Goal: Information Seeking & Learning: Learn about a topic

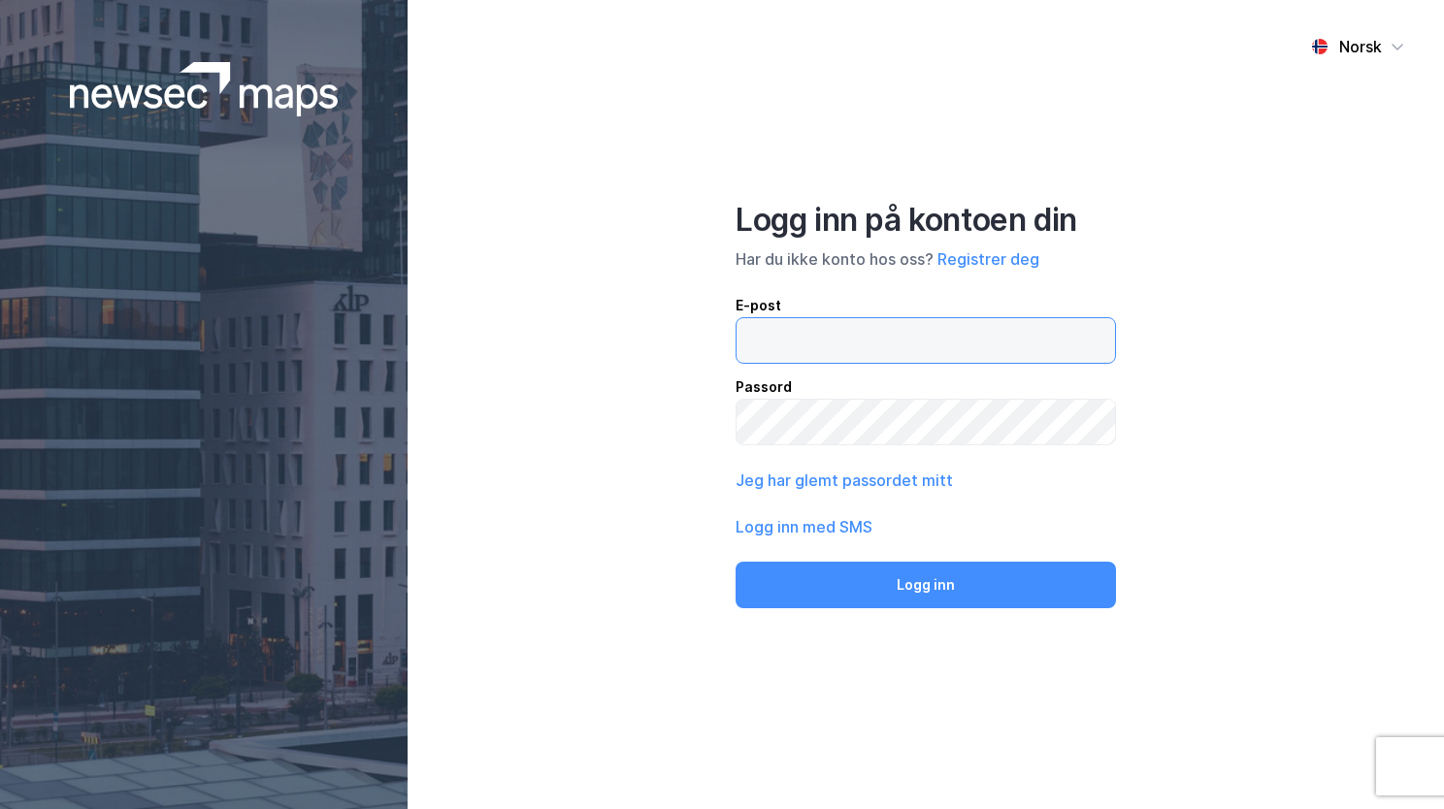
click at [750, 333] on input "email" at bounding box center [926, 340] width 378 height 45
type input "[EMAIL_ADDRESS][PERSON_NAME][PERSON_NAME][DOMAIN_NAME]"
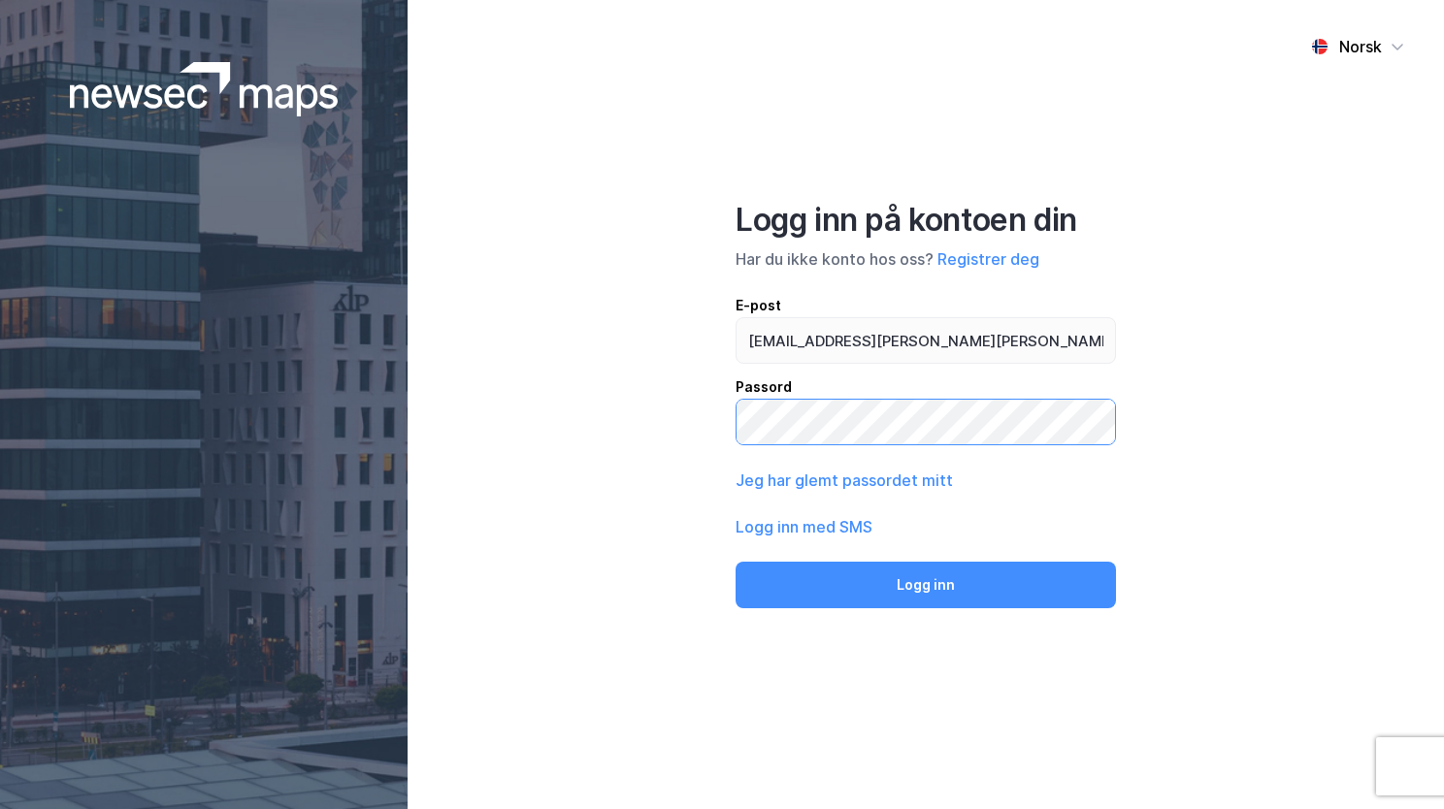
click at [736, 562] on button "Logg inn" at bounding box center [926, 585] width 380 height 47
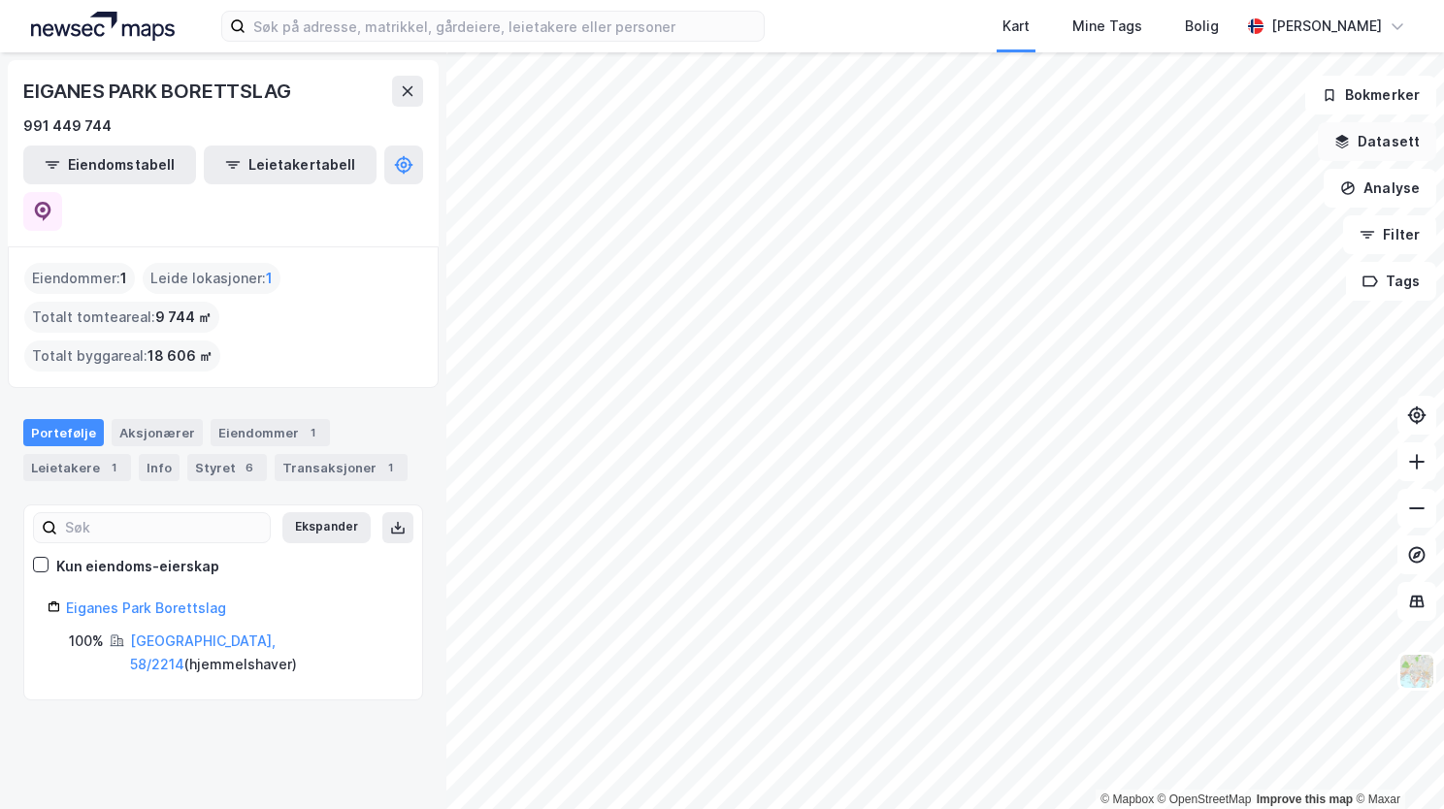
click at [1365, 142] on button "Datasett" at bounding box center [1377, 141] width 118 height 39
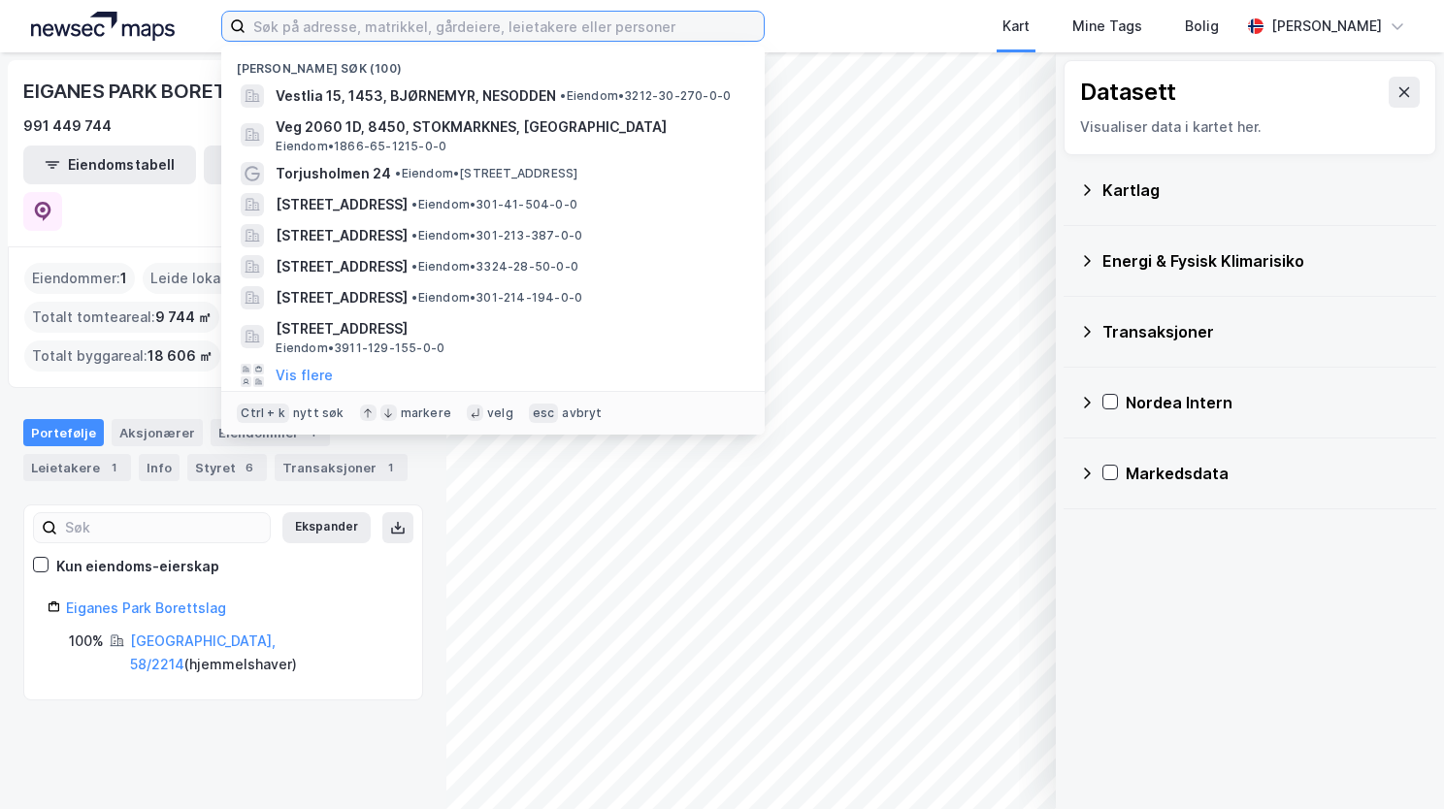
click at [474, 14] on input at bounding box center [505, 26] width 518 height 29
click at [335, 27] on input at bounding box center [505, 26] width 518 height 29
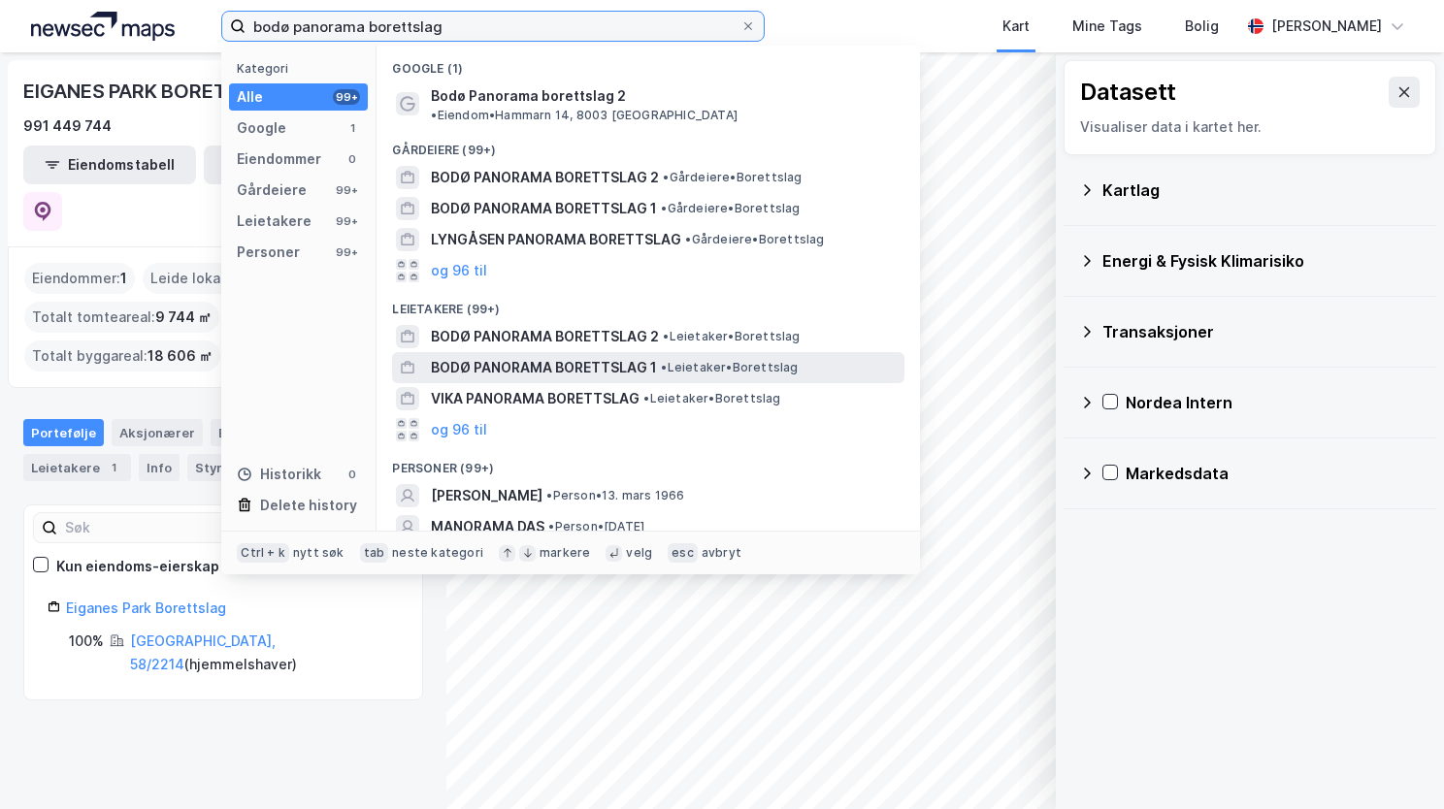
type input "bodø panorama borettslag"
click at [509, 356] on span "BODØ PANORAMA BORETTSLAG 1" at bounding box center [544, 367] width 226 height 23
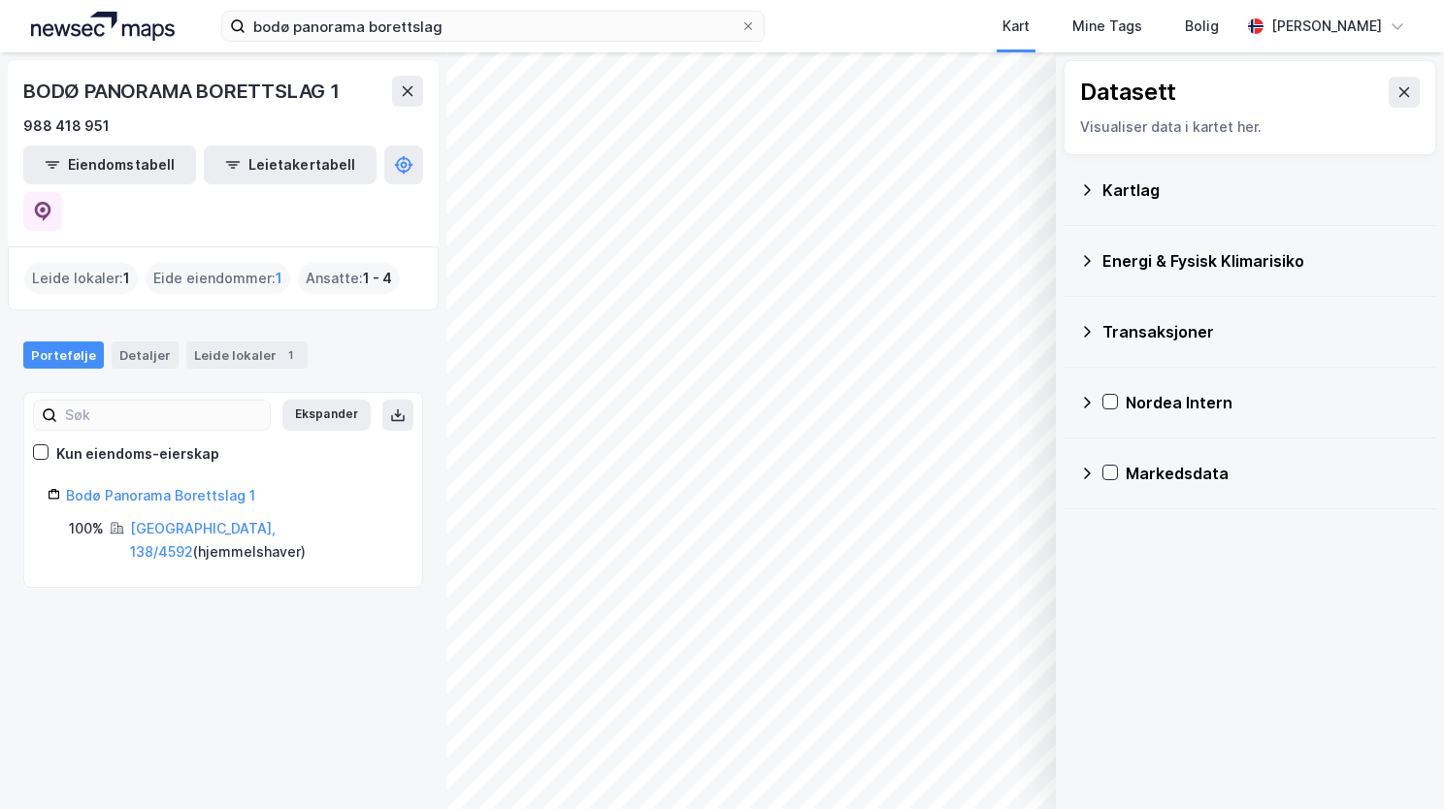
click at [1083, 189] on icon at bounding box center [1087, 190] width 16 height 16
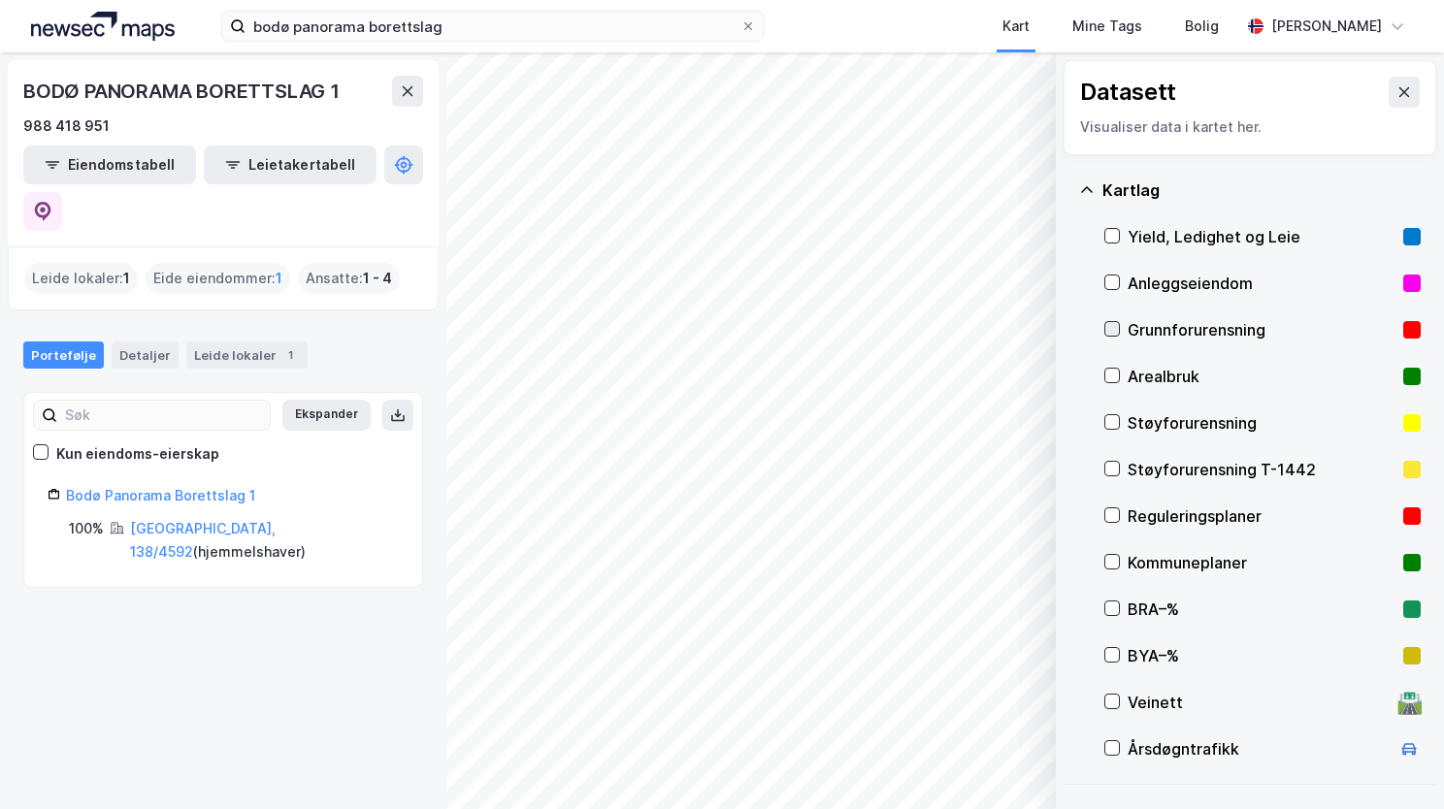
click at [1110, 329] on icon at bounding box center [1112, 329] width 14 height 14
click at [1089, 182] on icon at bounding box center [1087, 190] width 16 height 16
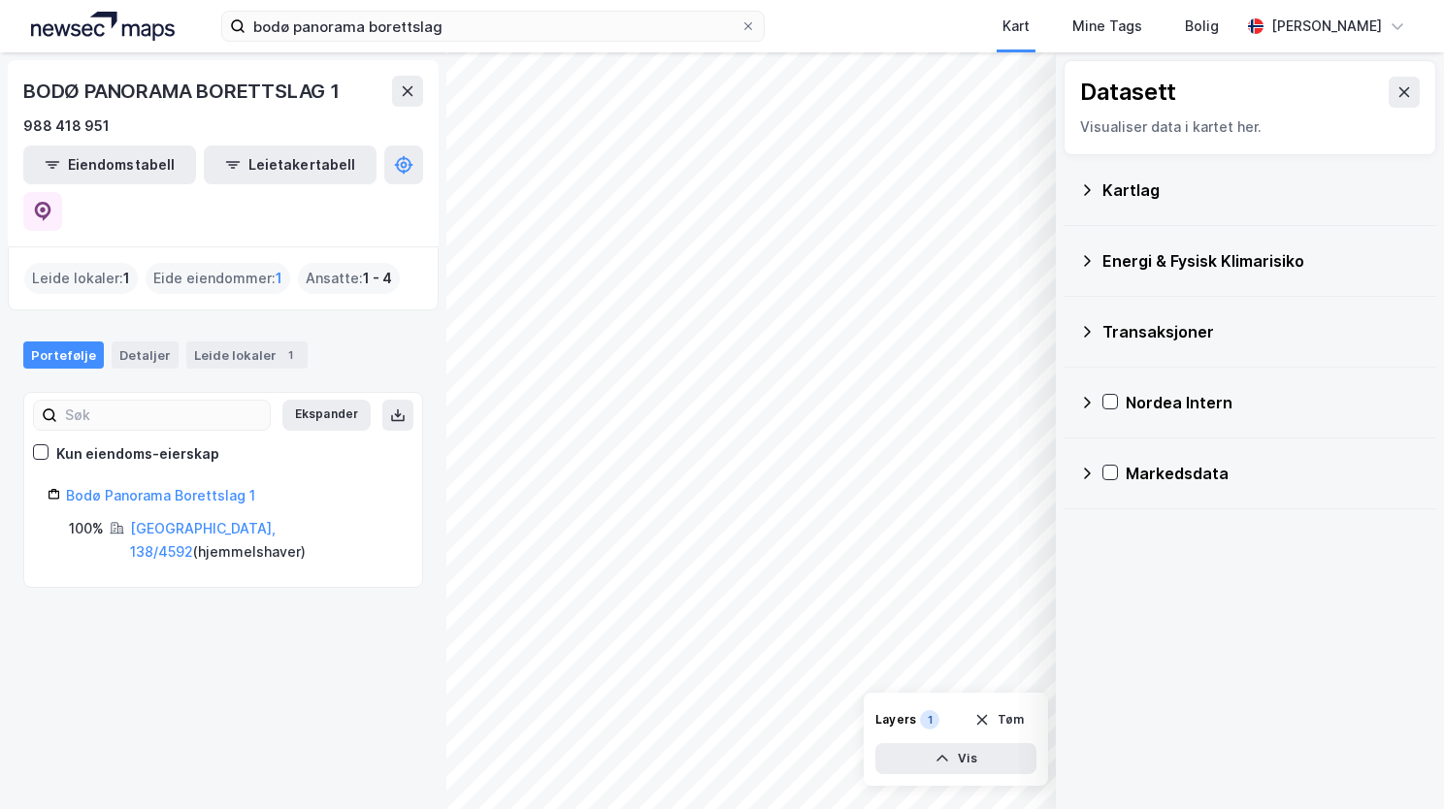
click at [1085, 258] on icon at bounding box center [1087, 261] width 16 height 16
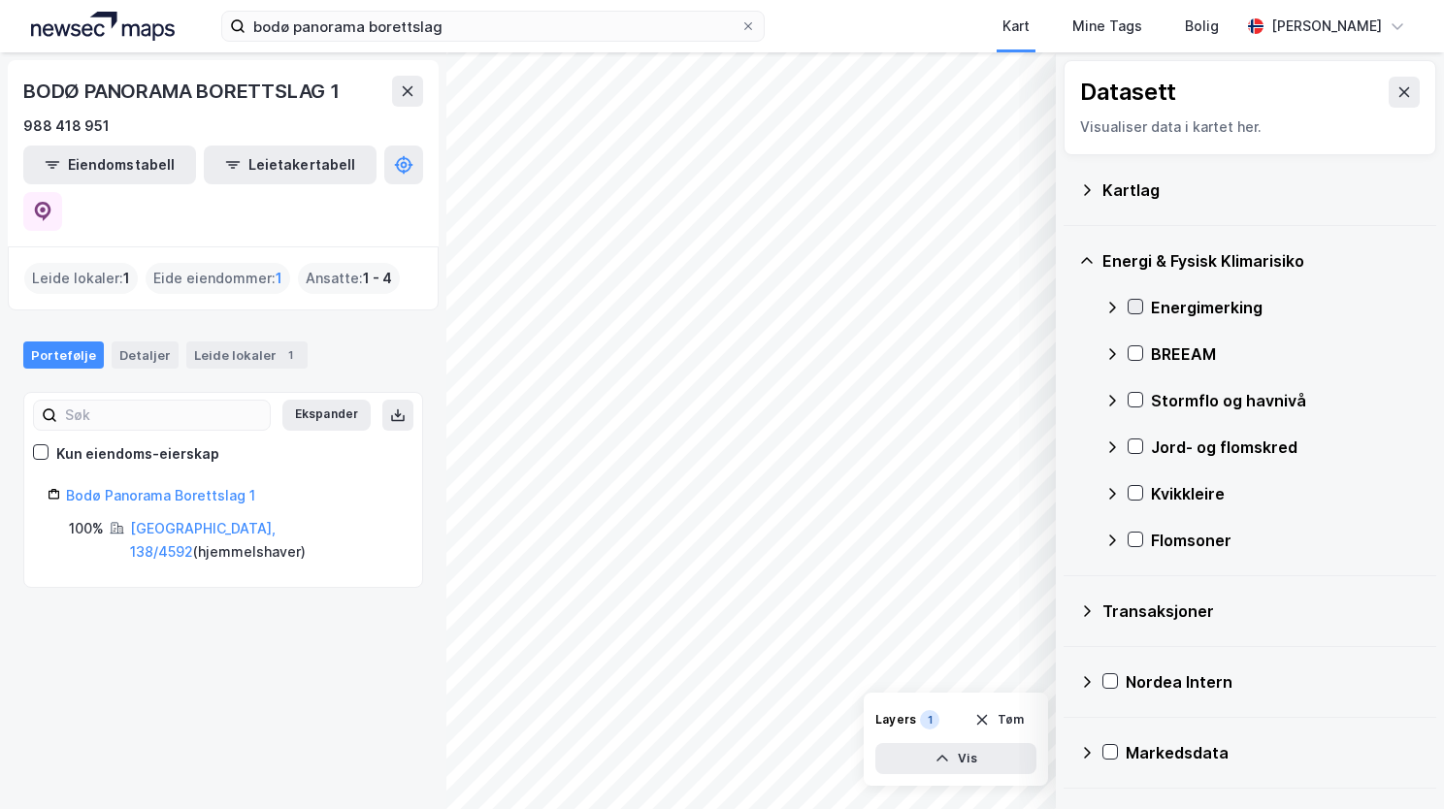
click at [1132, 307] on icon at bounding box center [1136, 307] width 11 height 7
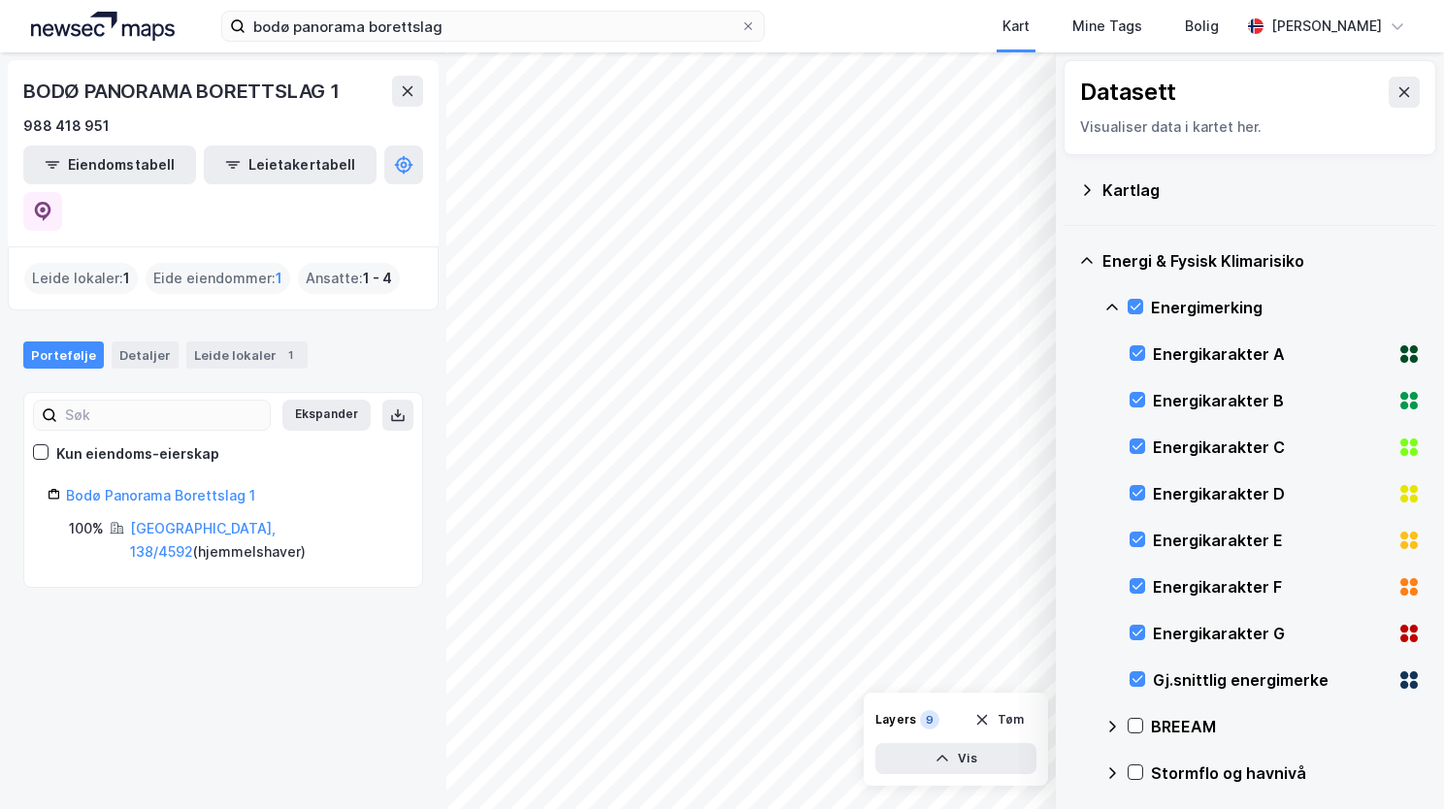
click at [1106, 309] on icon at bounding box center [1112, 307] width 12 height 7
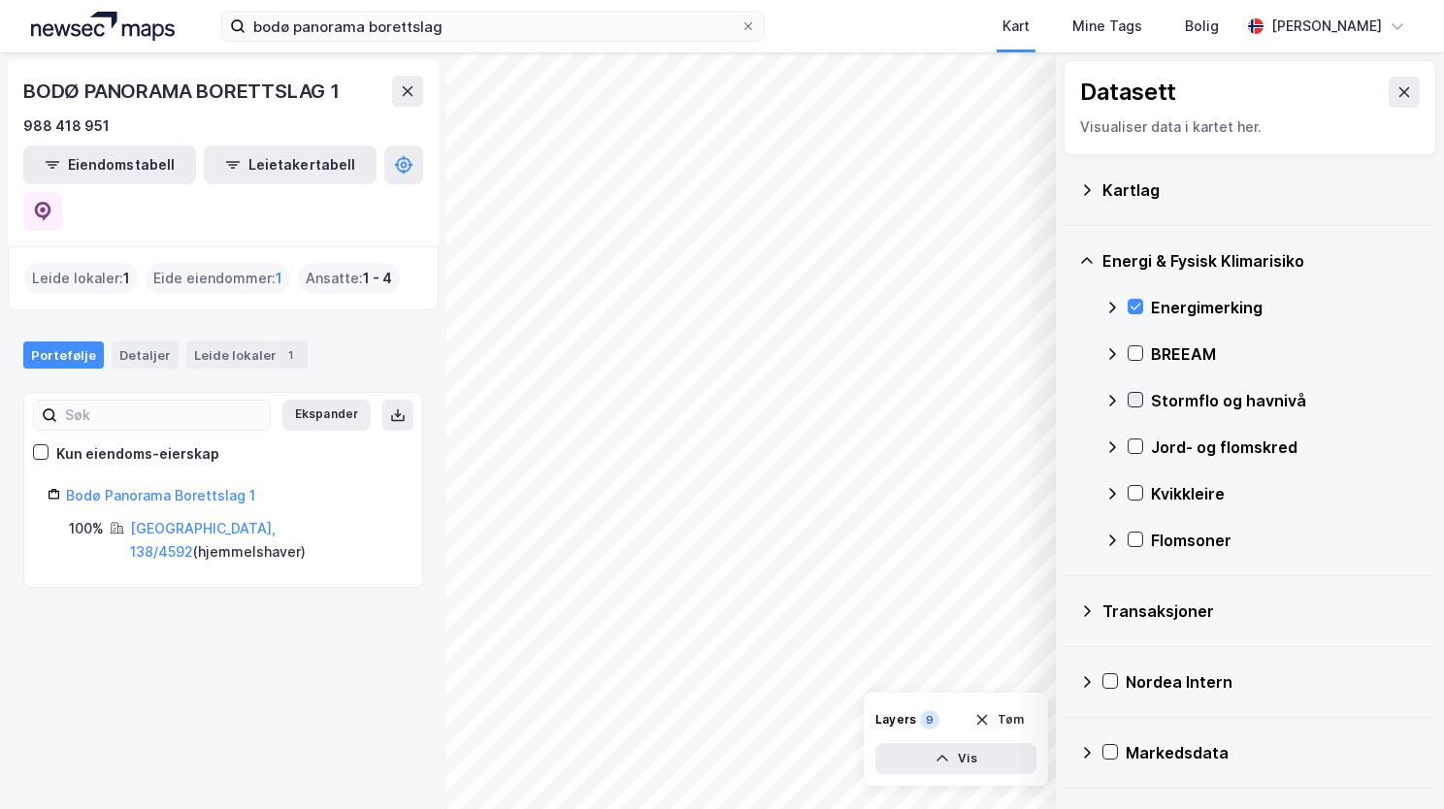
click at [1130, 398] on icon at bounding box center [1136, 400] width 14 height 14
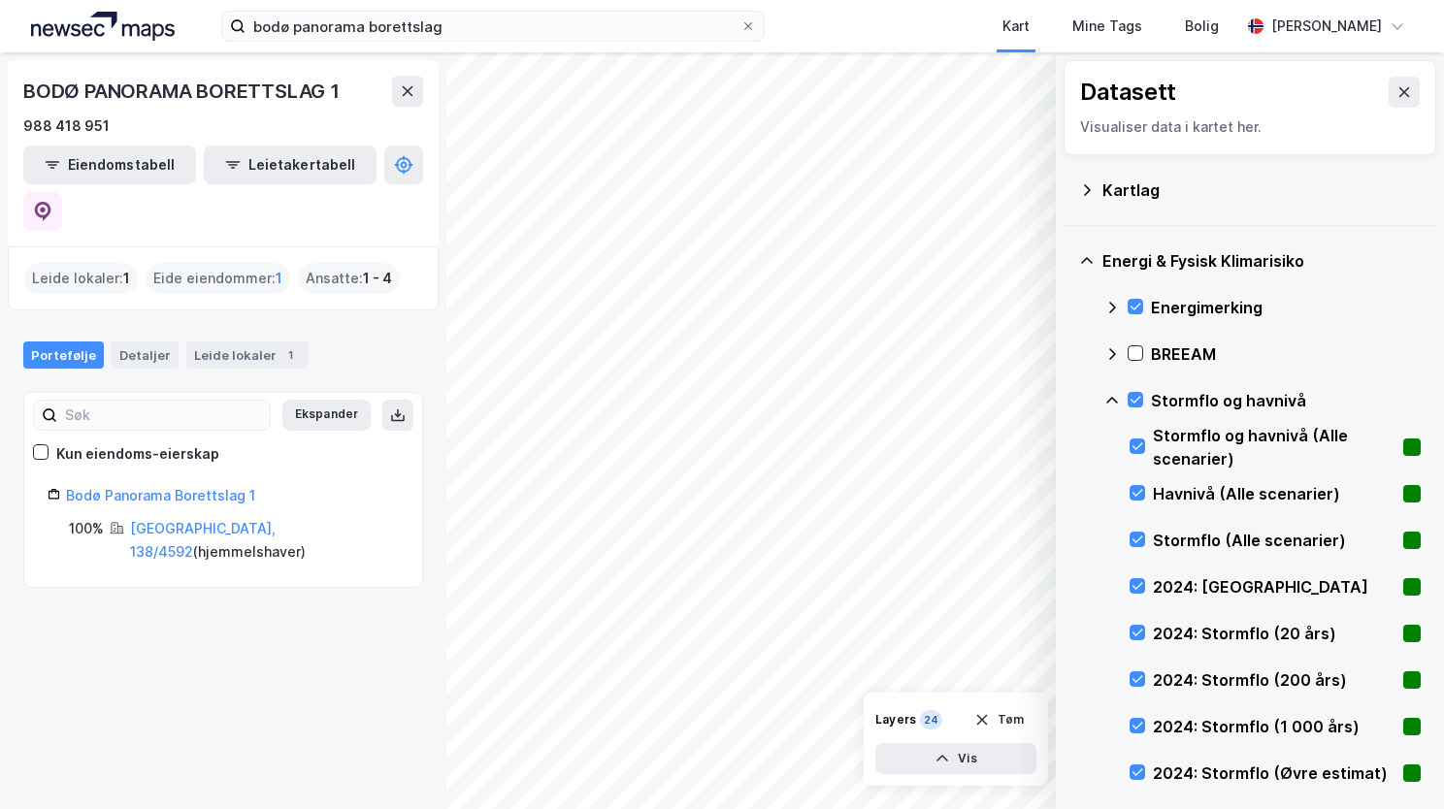
click at [1112, 398] on icon at bounding box center [1112, 400] width 12 height 7
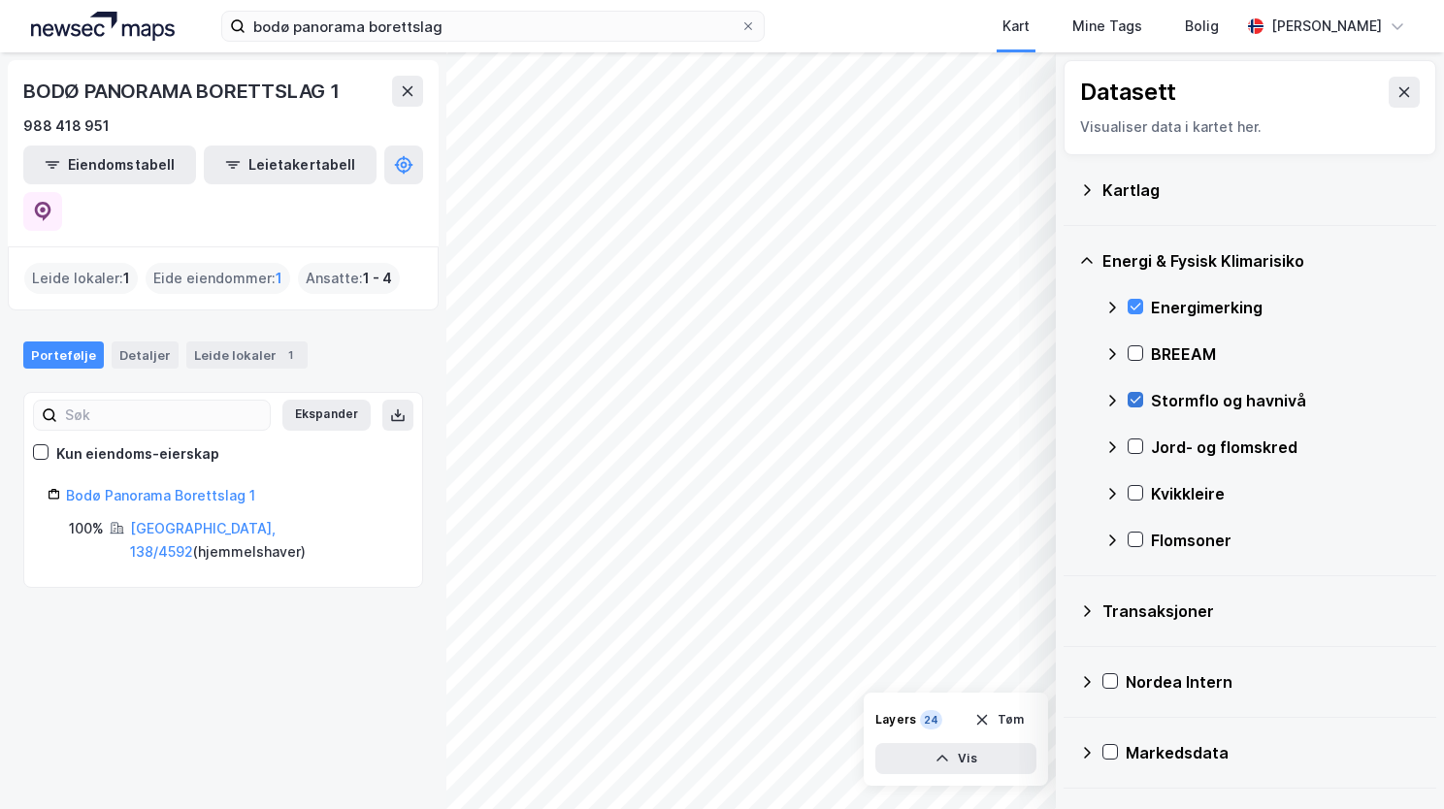
click at [1137, 397] on icon at bounding box center [1136, 400] width 14 height 14
click at [1117, 403] on icon at bounding box center [1112, 401] width 16 height 16
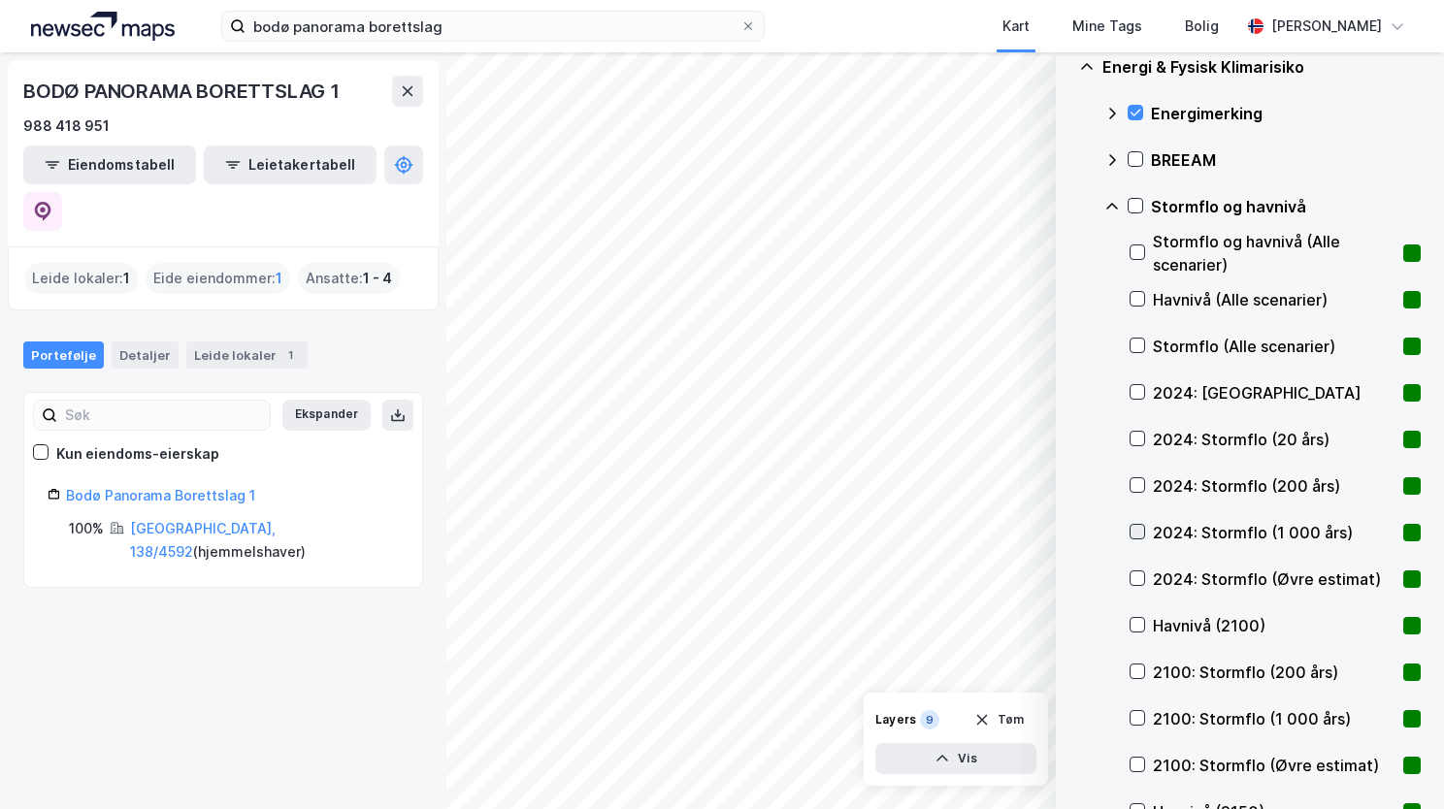
scroll to position [291, 0]
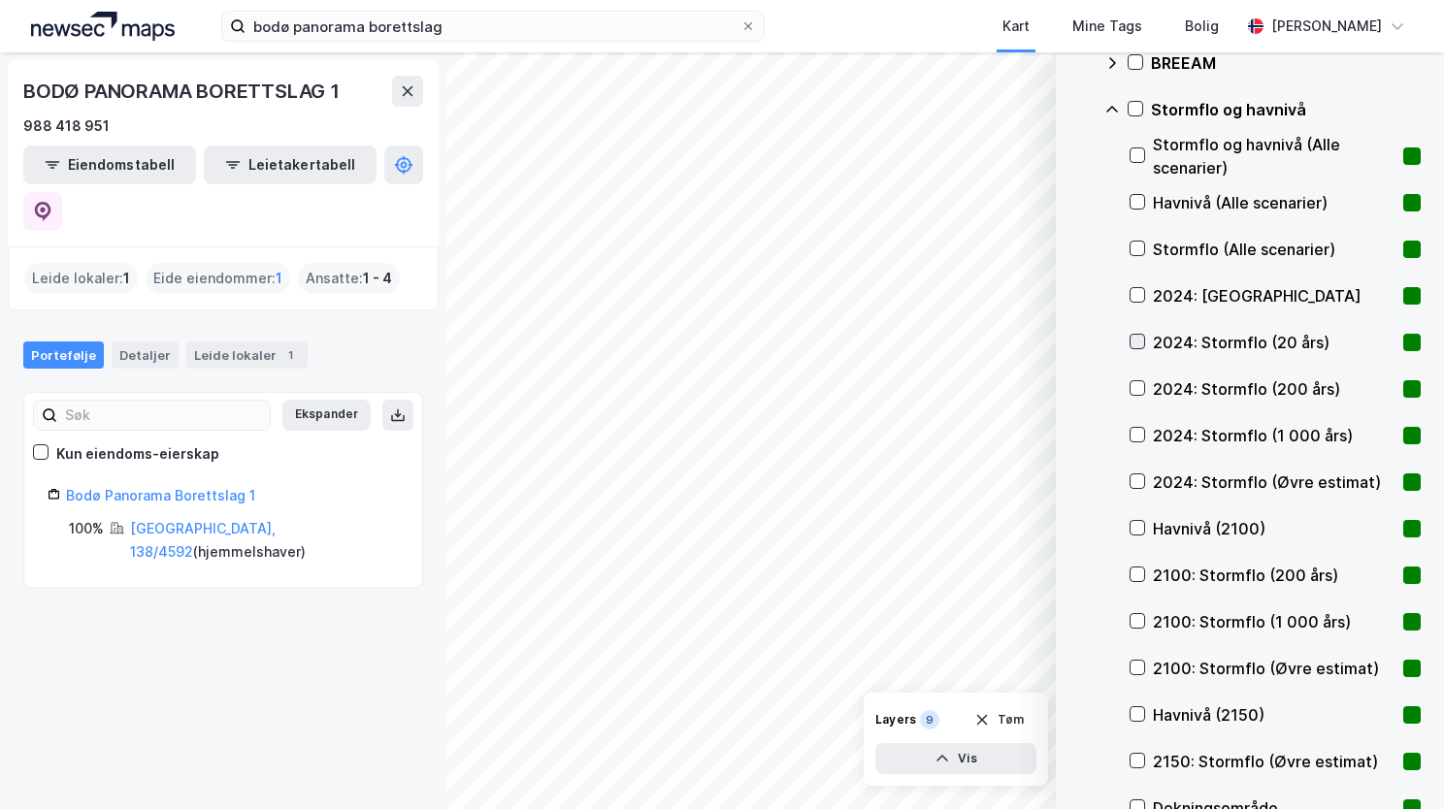
click at [1136, 345] on icon at bounding box center [1138, 342] width 14 height 14
click at [1146, 391] on div "2024: Stormflo (200 års)" at bounding box center [1275, 389] width 291 height 47
click at [1137, 431] on icon at bounding box center [1138, 435] width 14 height 14
click at [1131, 421] on div "2024: Stormflo (1 000 års)" at bounding box center [1275, 435] width 291 height 47
click at [1136, 381] on icon at bounding box center [1138, 388] width 14 height 14
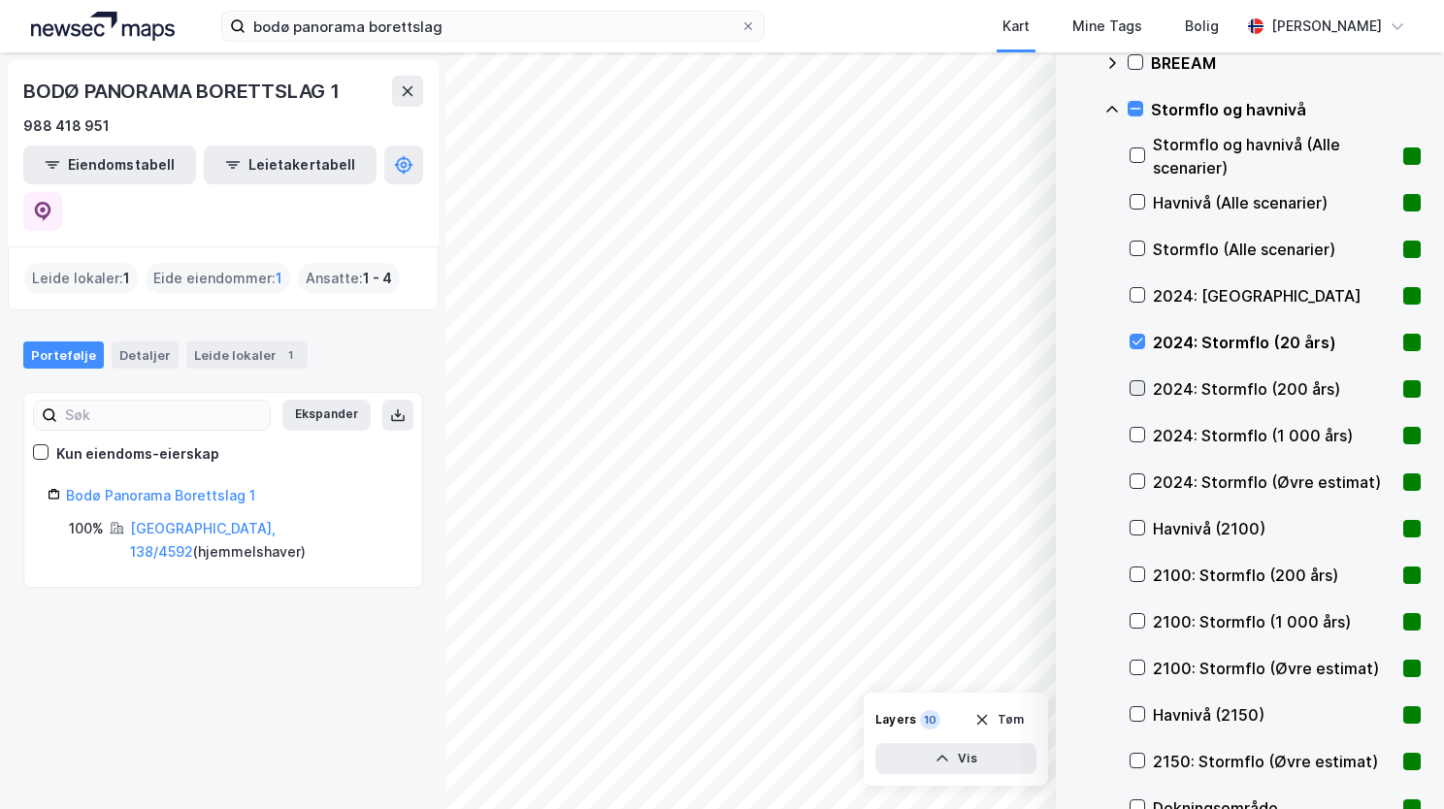
click at [1134, 384] on icon at bounding box center [1138, 388] width 14 height 14
click at [1137, 428] on icon at bounding box center [1138, 435] width 14 height 14
click at [1141, 483] on icon at bounding box center [1138, 482] width 14 height 14
drag, startPoint x: 1140, startPoint y: 482, endPoint x: 1130, endPoint y: 456, distance: 28.3
click at [1137, 476] on icon at bounding box center [1138, 482] width 14 height 14
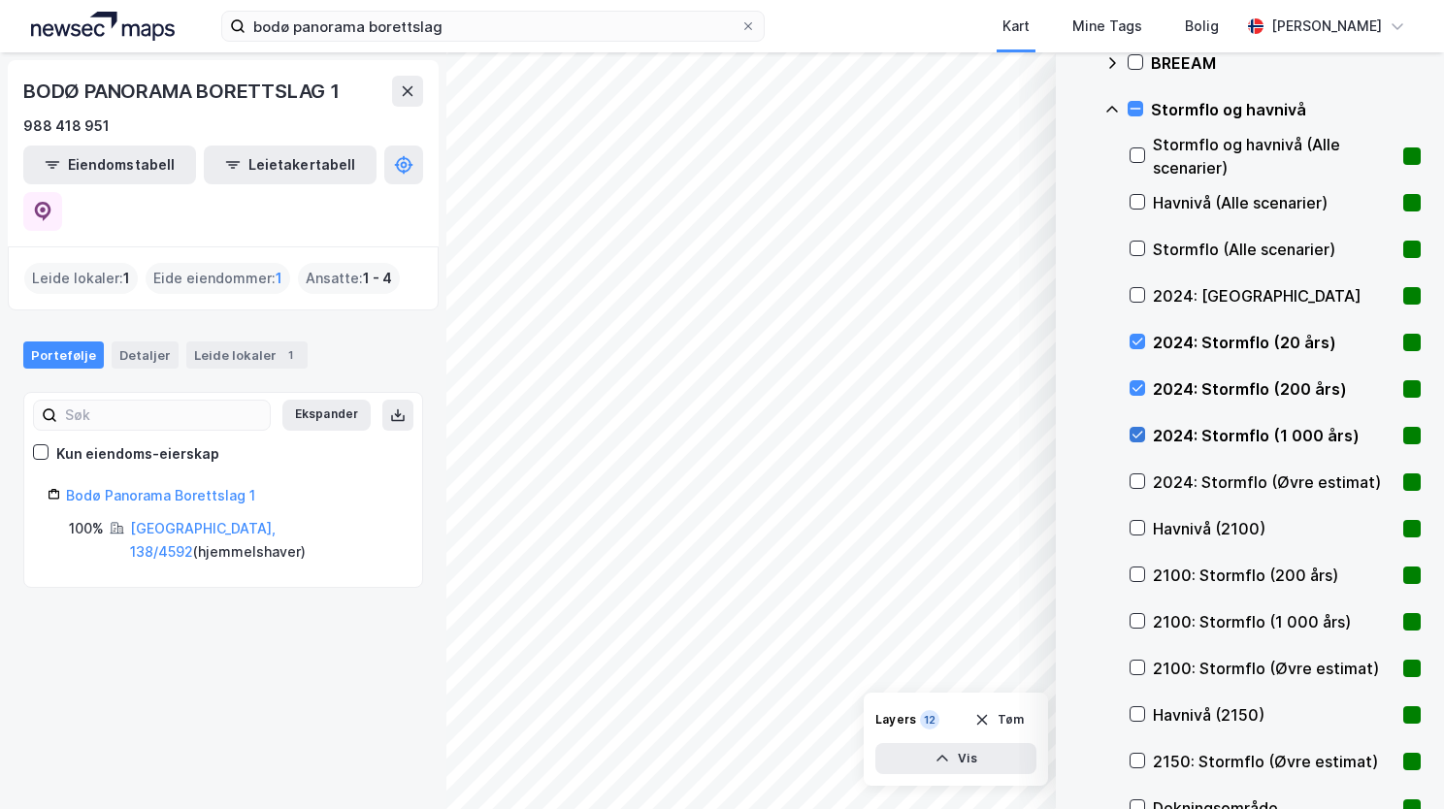
click at [1133, 432] on icon at bounding box center [1138, 435] width 14 height 14
click at [1139, 386] on icon at bounding box center [1138, 388] width 14 height 14
click at [1136, 569] on icon at bounding box center [1138, 575] width 14 height 14
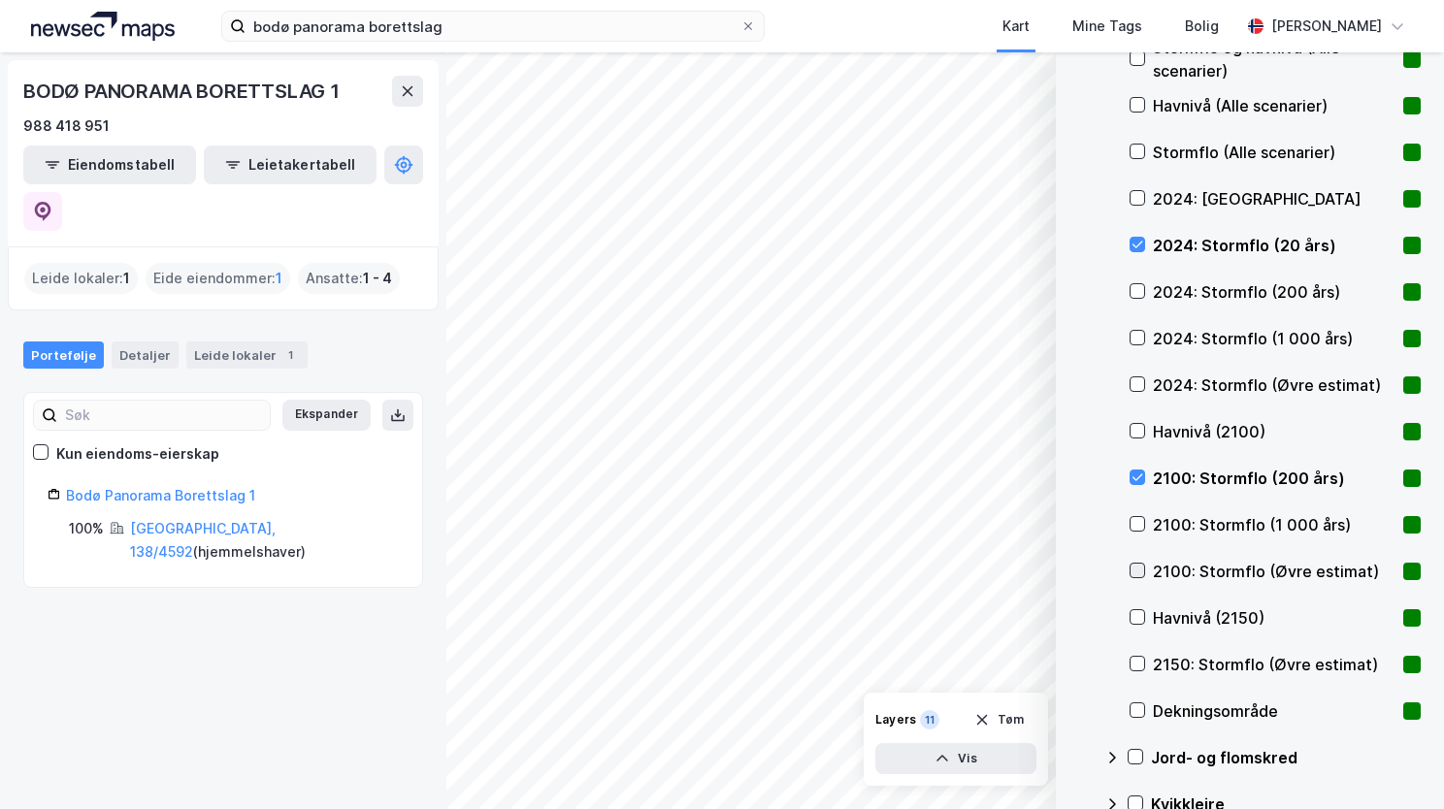
click at [1137, 574] on icon at bounding box center [1138, 571] width 14 height 14
click at [1137, 569] on icon at bounding box center [1138, 571] width 14 height 14
click at [1128, 525] on div "Energimerking BREEAM Stormflo og havnivå Stormflo og havnivå (Alle scenarier) H…" at bounding box center [1262, 385] width 316 height 978
click at [1145, 528] on div "2100: Stormflo (1 000 års)" at bounding box center [1275, 525] width 291 height 47
click at [1150, 566] on div "2100: Stormflo (Øvre estimat)" at bounding box center [1275, 571] width 291 height 47
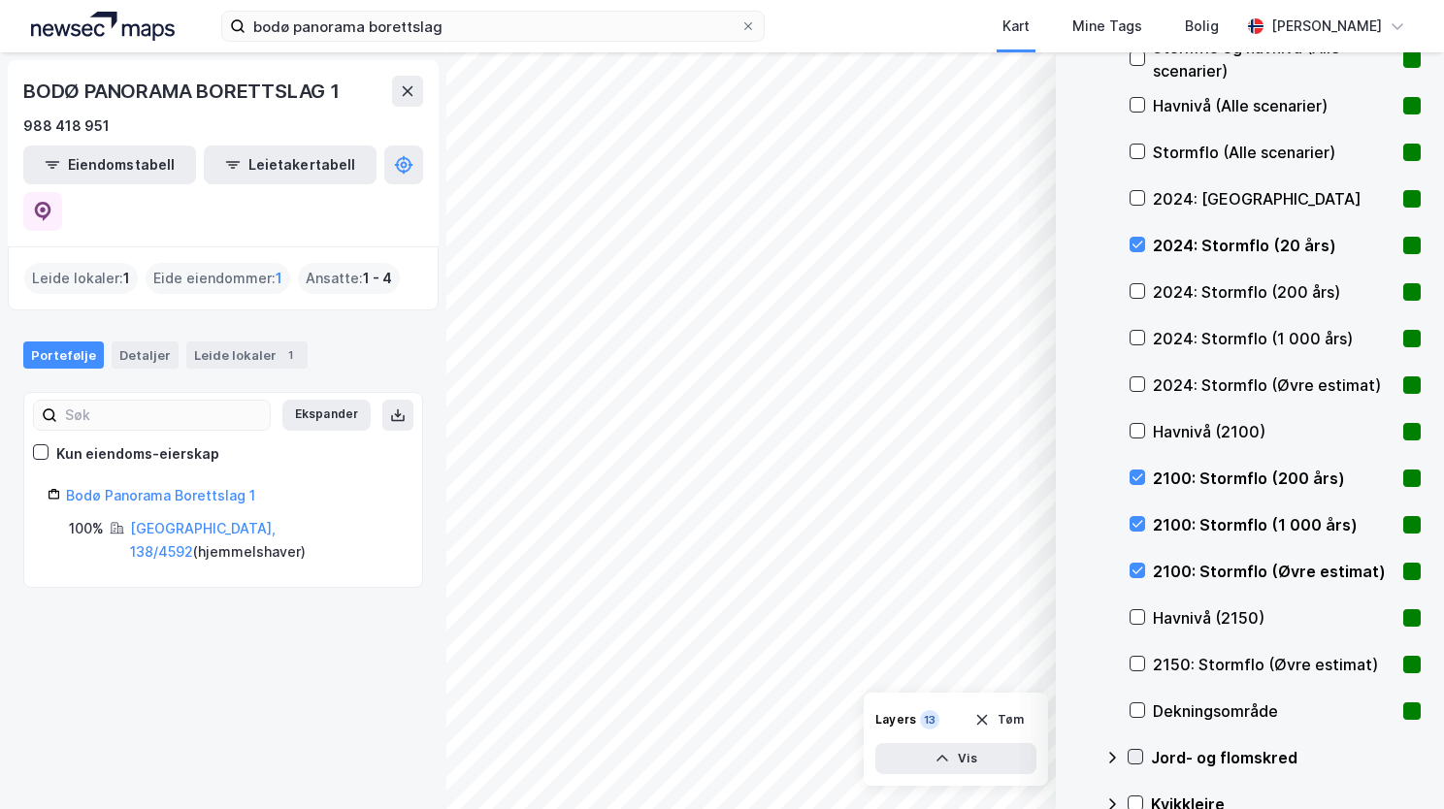
click at [1133, 753] on icon at bounding box center [1136, 757] width 14 height 14
click at [1114, 755] on icon at bounding box center [1112, 757] width 12 height 7
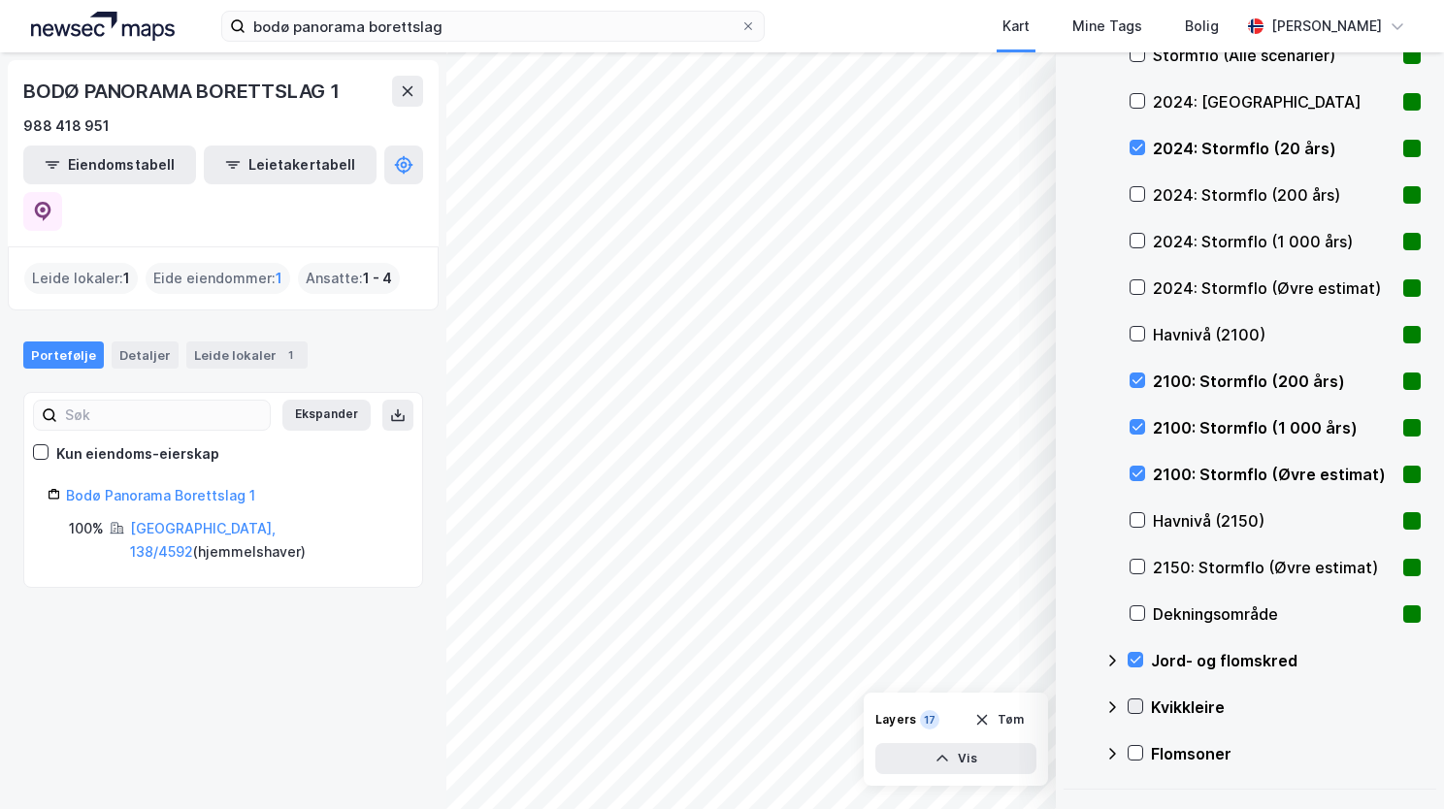
click at [1129, 708] on icon at bounding box center [1136, 707] width 14 height 14
click at [1118, 705] on icon at bounding box center [1112, 708] width 16 height 16
click at [1137, 753] on icon at bounding box center [1136, 753] width 14 height 14
click at [1110, 751] on icon at bounding box center [1112, 753] width 12 height 7
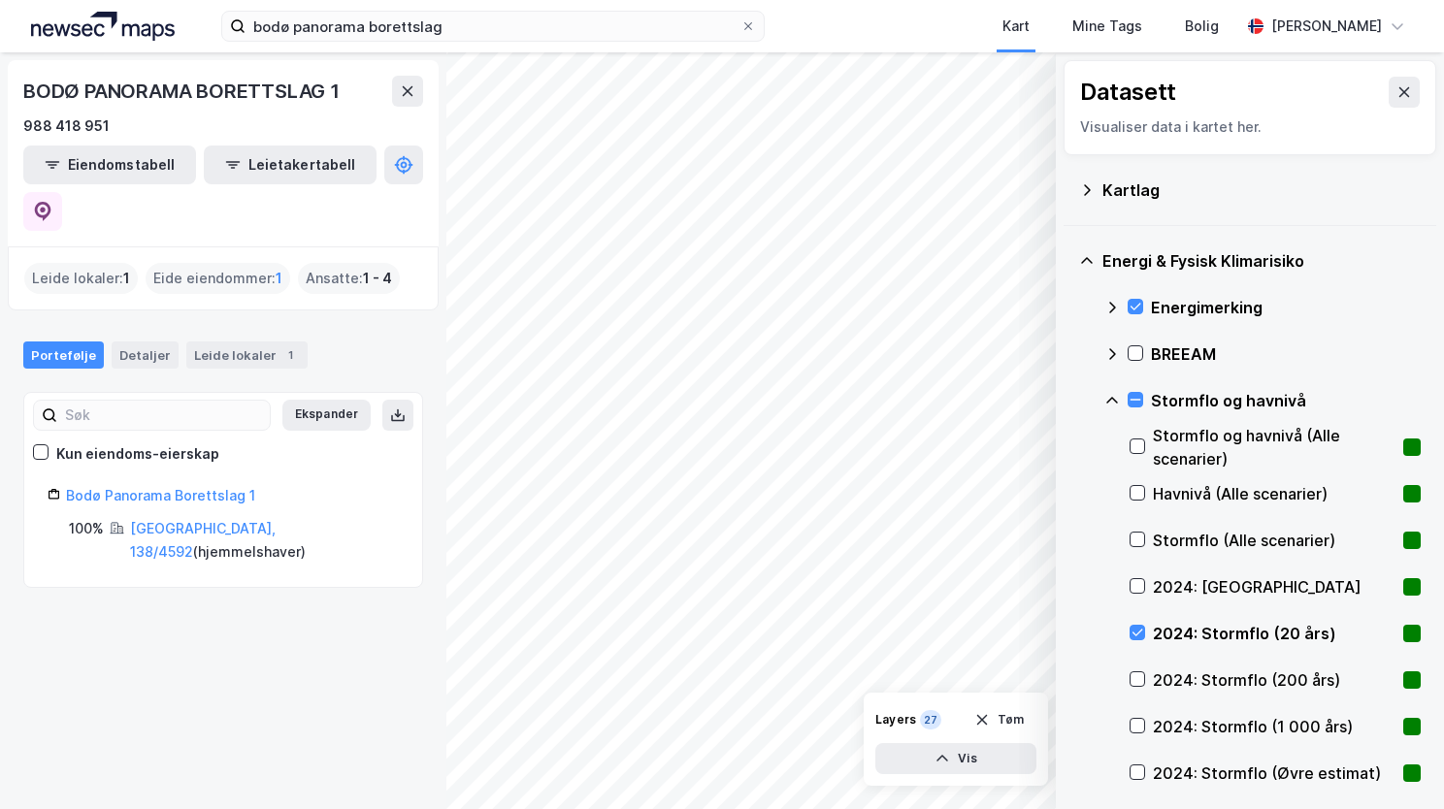
scroll to position [194, 0]
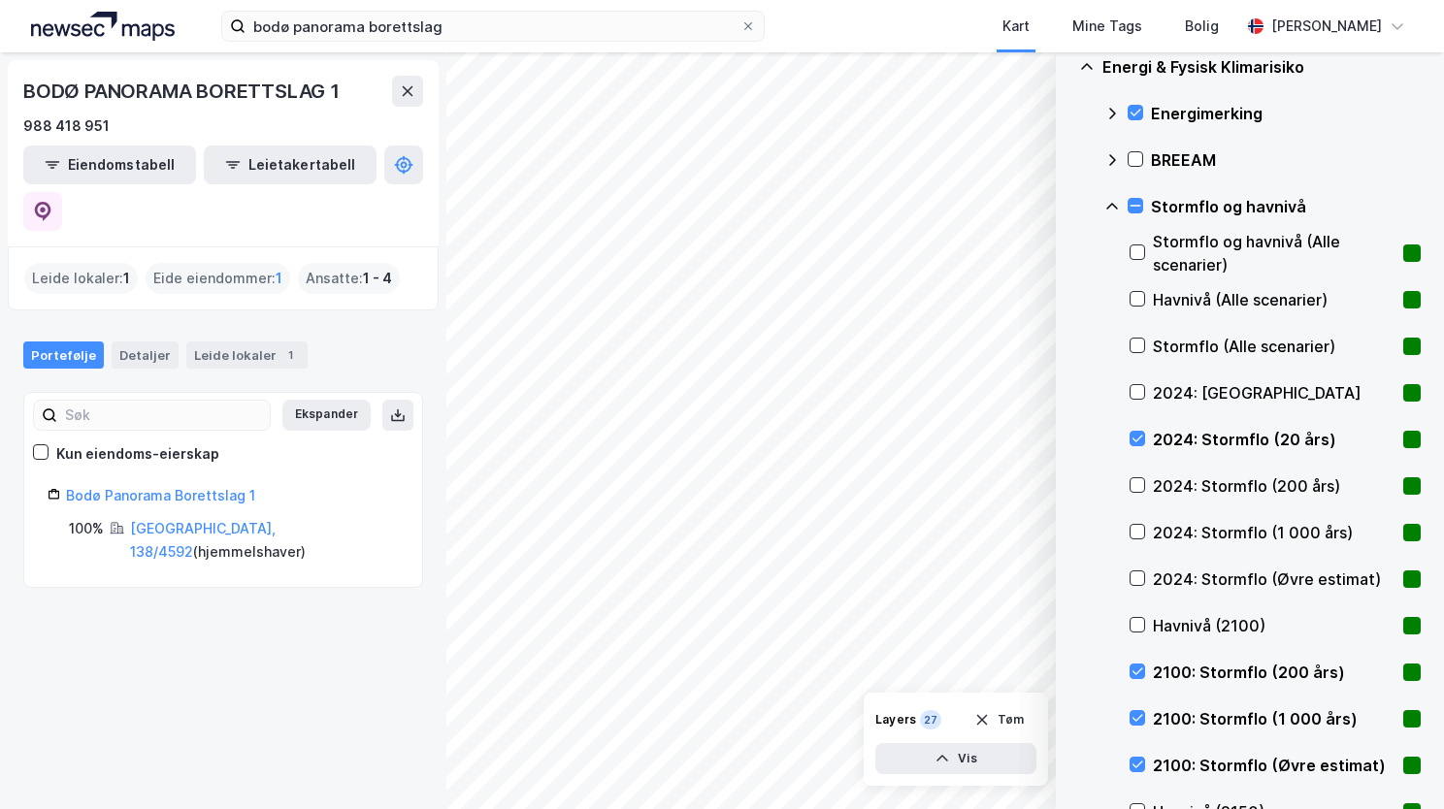
click at [1118, 205] on icon at bounding box center [1112, 207] width 16 height 16
